Goal: Task Accomplishment & Management: Use online tool/utility

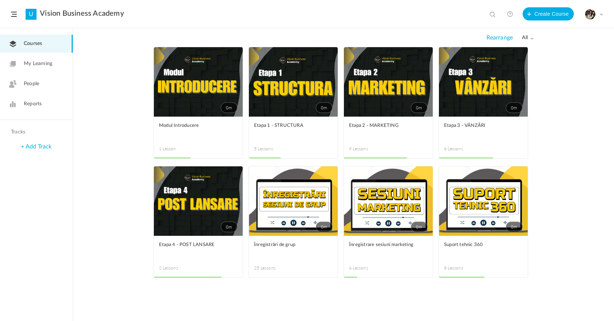
click at [0, 0] on span at bounding box center [0, 0] width 0 height 0
click at [0, 0] on link "Edit" at bounding box center [0, 0] width 0 height 0
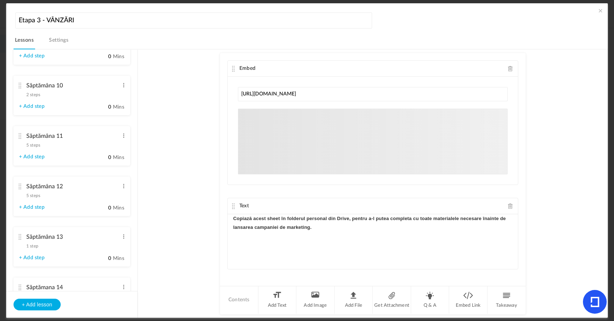
scroll to position [112, 0]
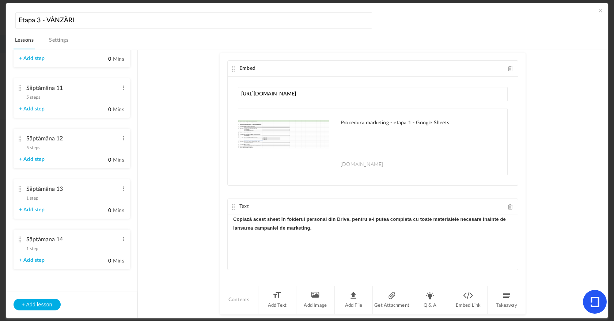
click at [36, 99] on div "Săptămâna 11 5 steps Edit Delete" at bounding box center [69, 90] width 100 height 19
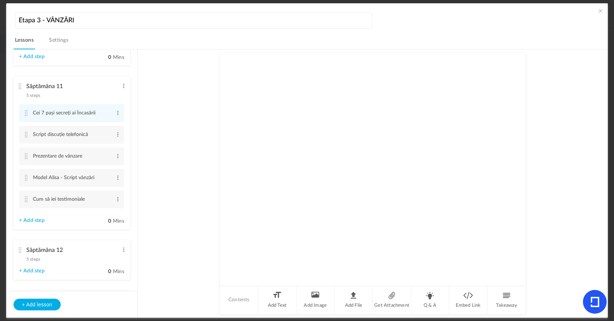
scroll to position [85, 0]
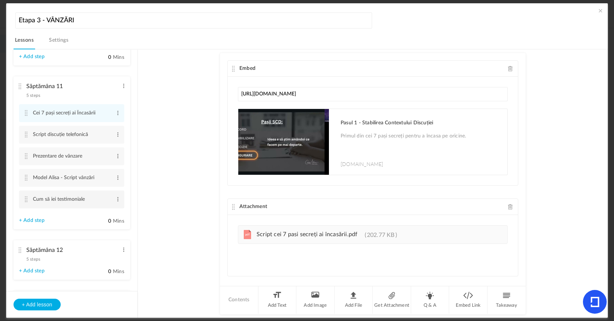
click at [119, 201] on li "Cum să iei testimoniale Edit Delete" at bounding box center [71, 199] width 105 height 18
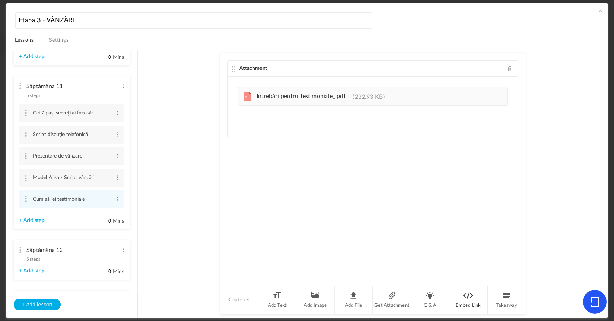
click at [462, 292] on li "Embed Link" at bounding box center [468, 299] width 38 height 27
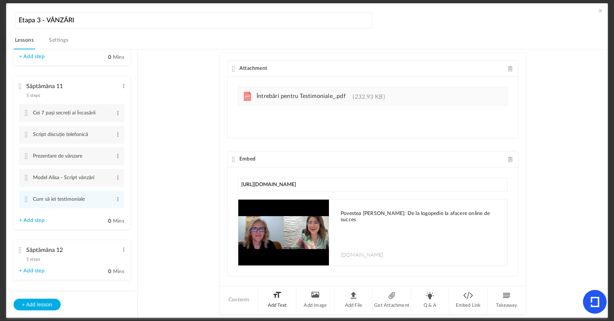
type input "[URL][DOMAIN_NAME]"
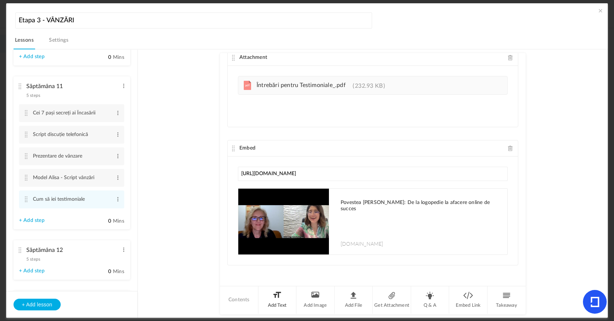
drag, startPoint x: 278, startPoint y: 295, endPoint x: 276, endPoint y: 299, distance: 4.9
click at [276, 299] on li "Add Text" at bounding box center [277, 299] width 38 height 27
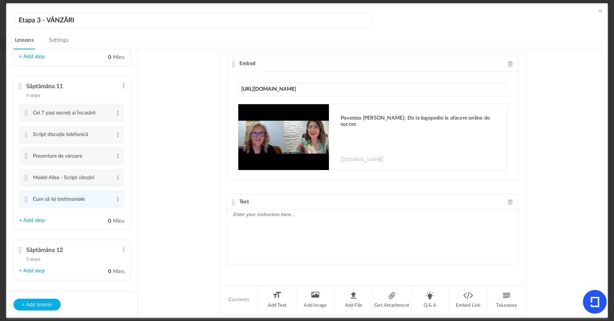
scroll to position [40, 0]
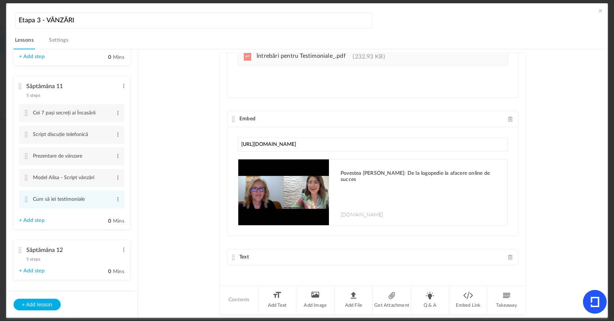
drag, startPoint x: 230, startPoint y: 201, endPoint x: 230, endPoint y: 105, distance: 95.7
click at [230, 105] on div "Attachment pdf Întrebări pentru Testimoniale_.pdf 232.93 KB Embed [DOMAIN_NAME]" at bounding box center [372, 169] width 305 height 232
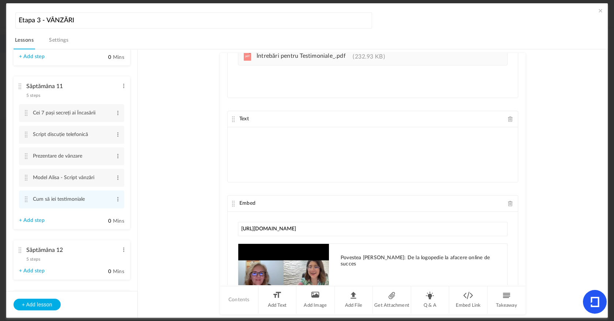
drag, startPoint x: 231, startPoint y: 257, endPoint x: 226, endPoint y: 162, distance: 95.4
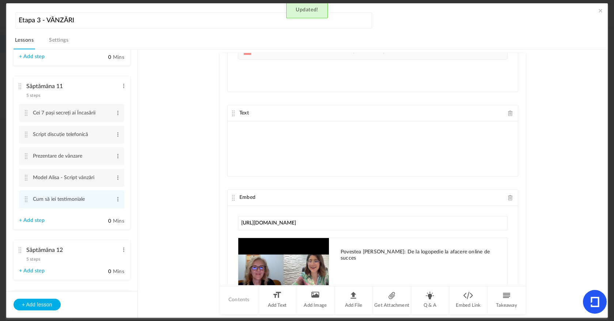
scroll to position [0, 0]
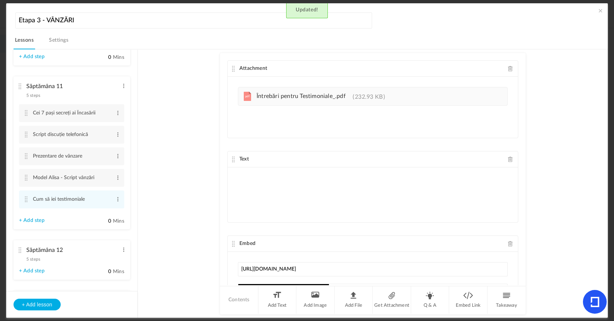
click at [260, 173] on p at bounding box center [372, 171] width 279 height 9
click at [235, 173] on p "Vdeoclipul de mai jos este un exemplu de cum să iei un testimonial video." at bounding box center [372, 171] width 279 height 9
click at [600, 11] on span at bounding box center [599, 10] width 7 height 7
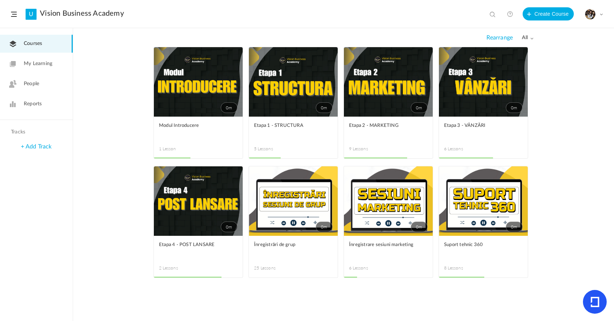
click at [476, 90] on link "0m" at bounding box center [483, 81] width 89 height 69
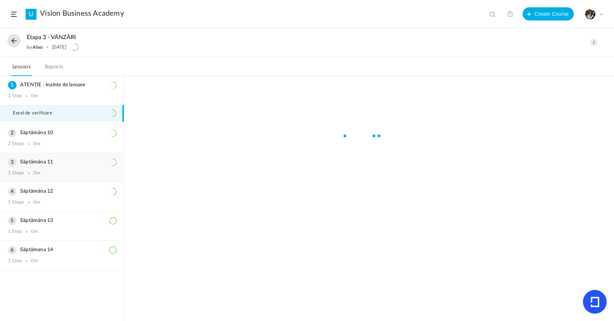
click at [57, 162] on h3 "Săptămâna 11" at bounding box center [62, 162] width 108 height 6
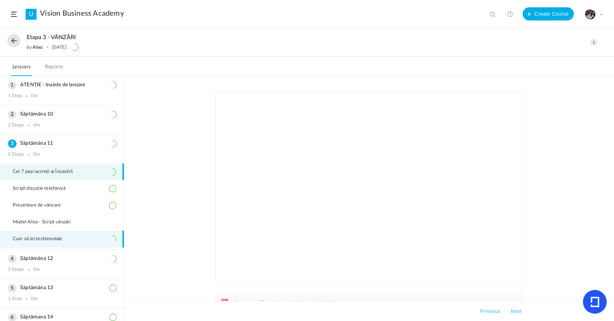
click at [59, 241] on span "Cum să iei testimoniale" at bounding box center [42, 239] width 59 height 6
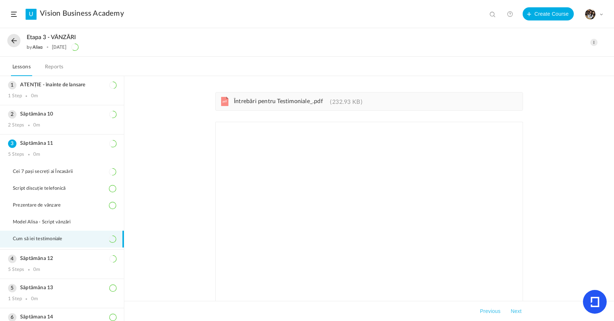
click at [20, 42] on button at bounding box center [13, 40] width 13 height 13
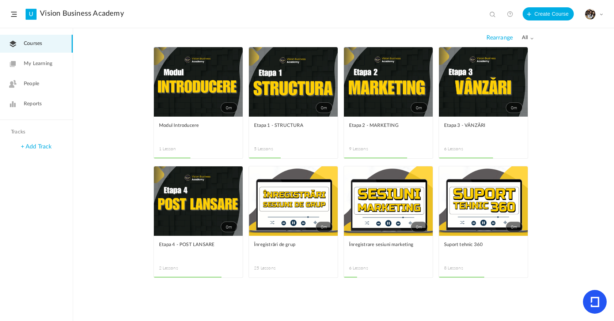
click at [0, 0] on span at bounding box center [0, 0] width 0 height 0
click at [0, 0] on link "Edit" at bounding box center [0, 0] width 0 height 0
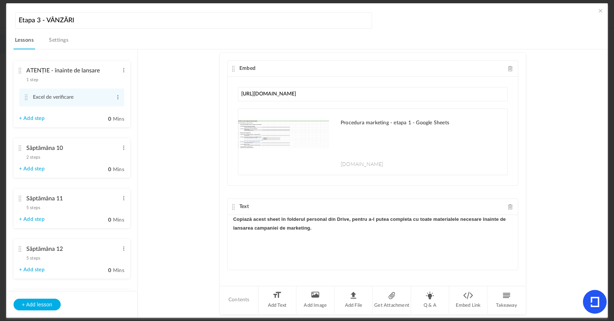
click at [35, 210] on span "5 steps" at bounding box center [33, 207] width 14 height 4
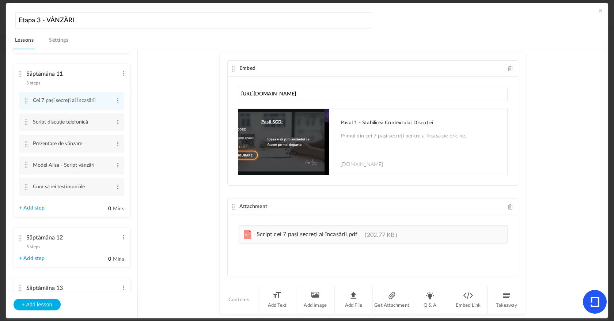
scroll to position [102, 0]
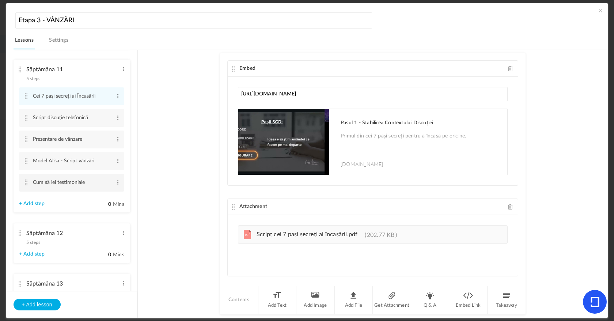
click at [118, 184] on li "Cum să iei testimoniale Edit Delete" at bounding box center [71, 182] width 105 height 18
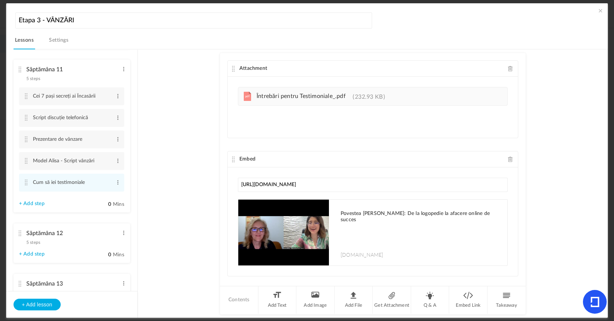
scroll to position [20, 0]
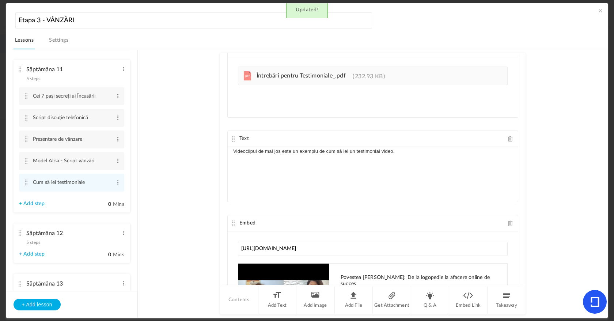
click at [599, 11] on span at bounding box center [599, 10] width 7 height 7
